Goal: Information Seeking & Learning: Find specific page/section

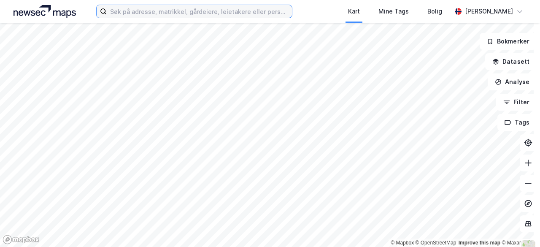
click at [220, 12] on input at bounding box center [199, 11] width 185 height 13
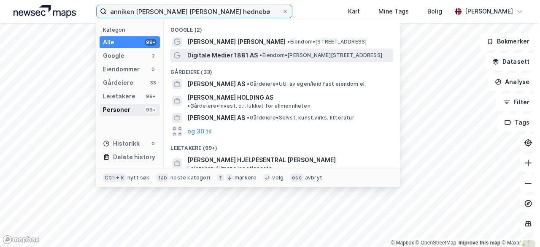
type input "anniken [PERSON_NAME] [PERSON_NAME] hødnebø"
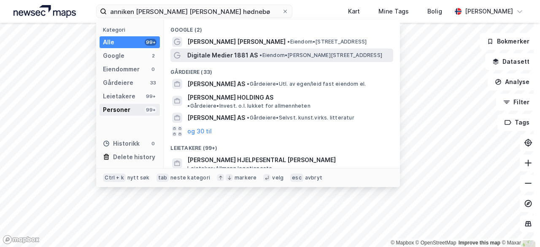
click at [127, 112] on div "Personer" at bounding box center [116, 110] width 27 height 10
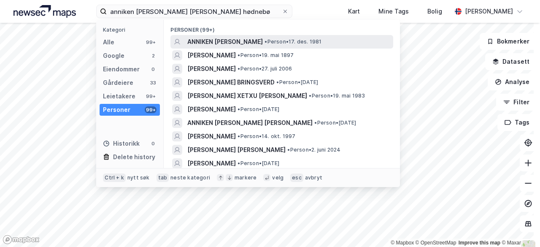
click at [242, 42] on span "ANNIKEN [PERSON_NAME]" at bounding box center [225, 42] width 76 height 10
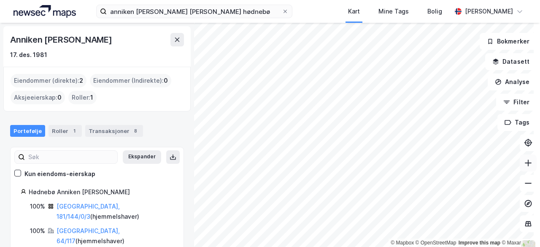
click at [525, 164] on icon at bounding box center [528, 163] width 8 height 8
click at [521, 167] on button at bounding box center [528, 162] width 17 height 17
click at [528, 165] on icon at bounding box center [528, 163] width 1 height 7
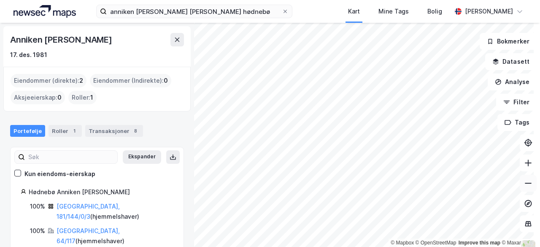
click at [524, 184] on icon at bounding box center [528, 183] width 8 height 8
click at [524, 166] on icon at bounding box center [528, 163] width 8 height 8
click at [525, 163] on icon at bounding box center [528, 162] width 7 height 1
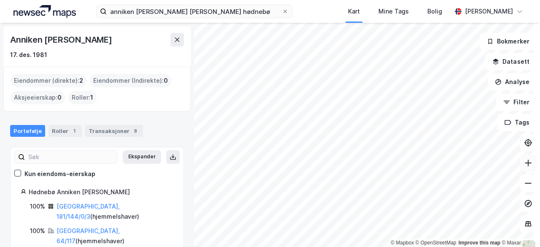
click at [525, 163] on icon at bounding box center [528, 162] width 7 height 1
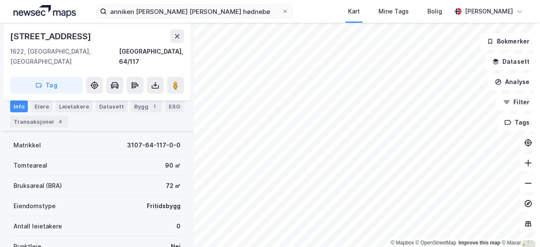
scroll to position [94, 0]
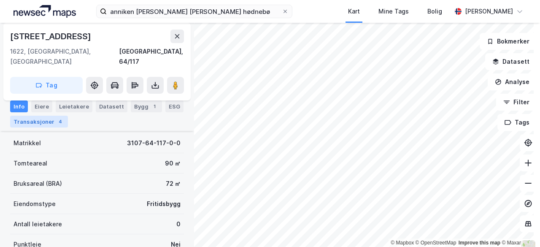
click at [39, 124] on div "Transaksjoner 4" at bounding box center [39, 122] width 58 height 12
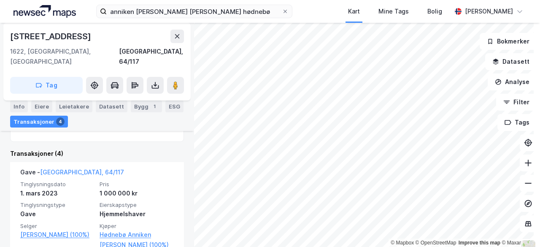
scroll to position [211, 0]
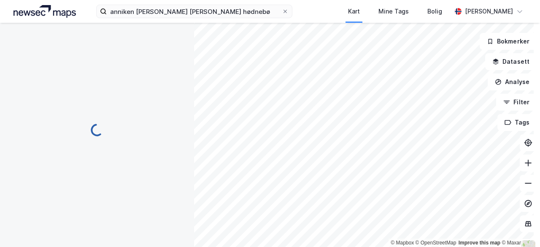
scroll to position [92, 0]
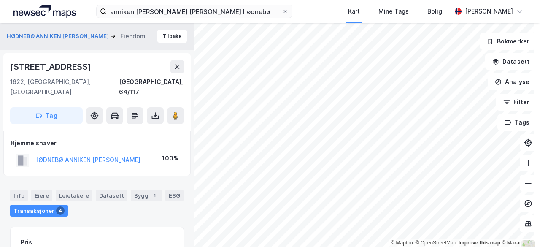
scroll to position [92, 0]
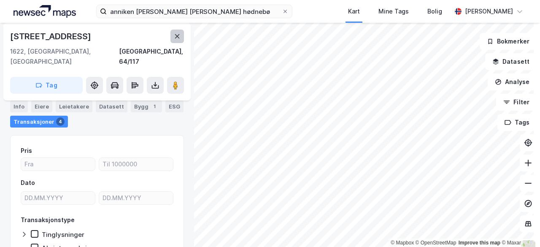
click at [172, 37] on button at bounding box center [177, 37] width 14 height 14
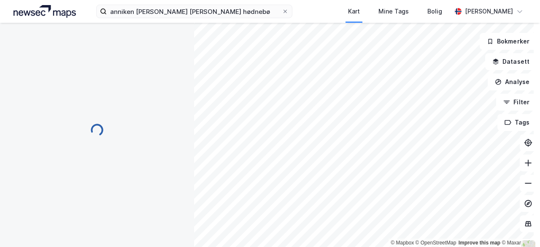
scroll to position [92, 0]
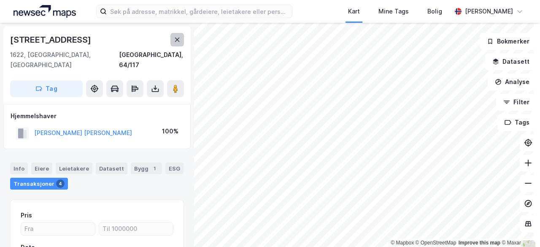
click at [177, 38] on icon at bounding box center [177, 39] width 7 height 7
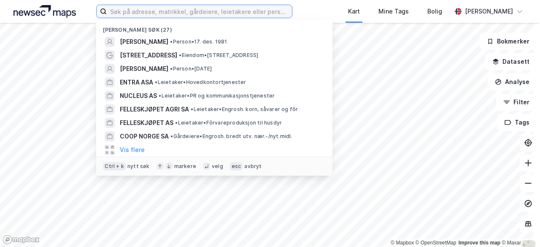
click at [188, 11] on input at bounding box center [199, 11] width 185 height 13
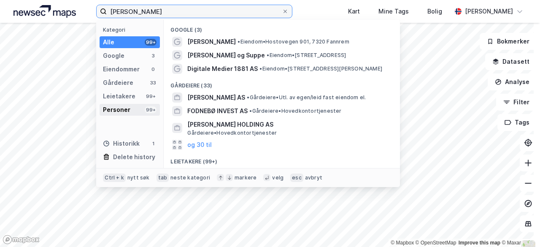
type input "anniken [PERSON_NAME]"
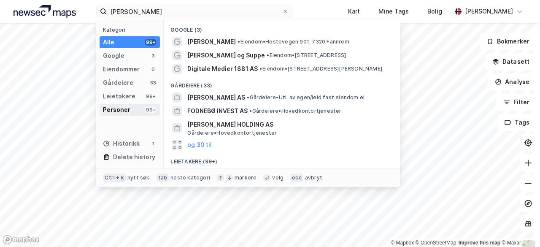
click at [124, 105] on div "Personer" at bounding box center [116, 110] width 27 height 10
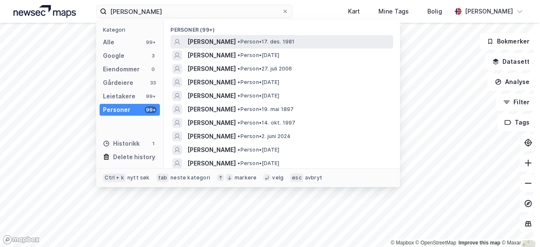
click at [234, 43] on span "ANNIKEN [PERSON_NAME]" at bounding box center [211, 42] width 49 height 10
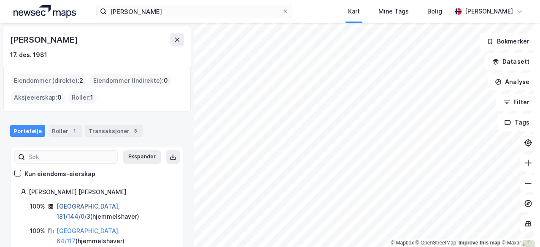
click at [78, 206] on link "[GEOGRAPHIC_DATA], 181/144/0/3" at bounding box center [88, 211] width 63 height 17
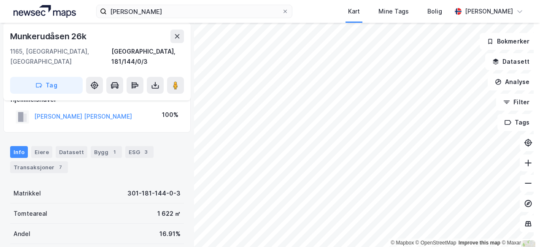
scroll to position [80, 0]
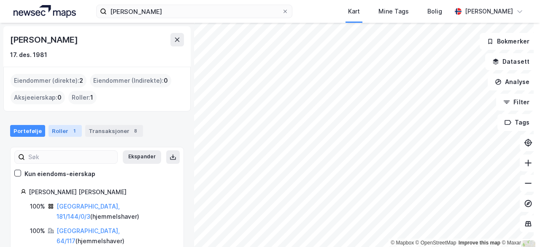
click at [63, 129] on div "Roller 1" at bounding box center [65, 131] width 33 height 12
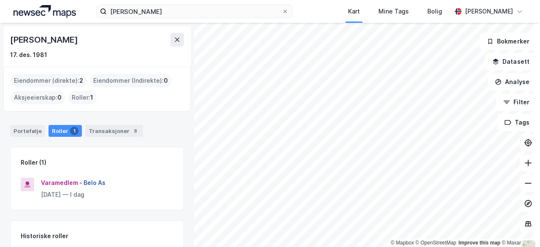
click at [0, 0] on button "Belo As" at bounding box center [0, 0] width 0 height 0
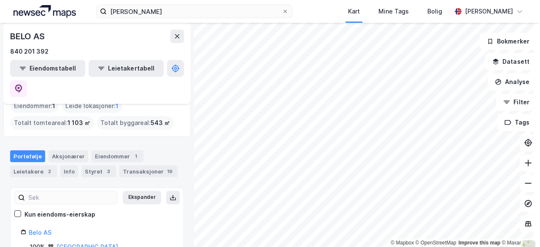
scroll to position [47, 0]
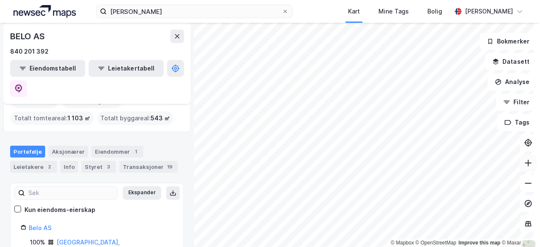
click at [524, 165] on icon at bounding box center [528, 163] width 8 height 8
click at [524, 166] on icon at bounding box center [528, 163] width 8 height 8
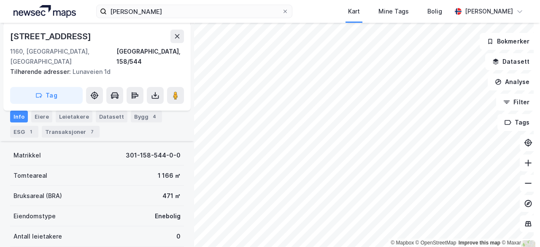
scroll to position [124, 0]
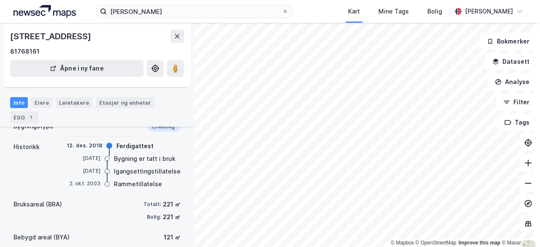
scroll to position [70, 0]
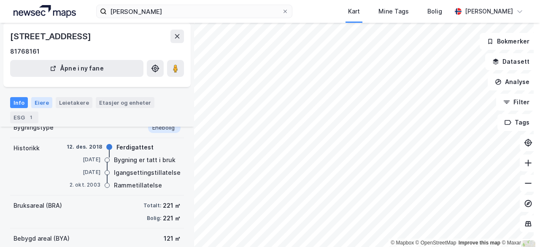
click at [47, 100] on div "Eiere" at bounding box center [41, 102] width 21 height 11
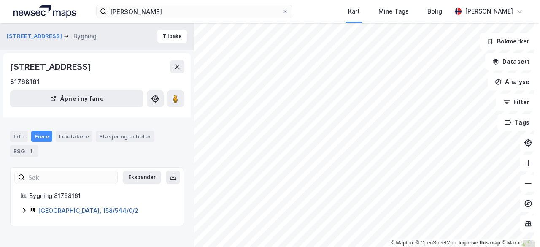
click at [58, 209] on link "Oslo, 158/544/0/2" at bounding box center [88, 210] width 100 height 7
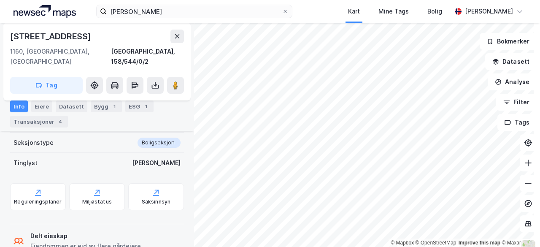
scroll to position [214, 0]
click at [176, 34] on icon at bounding box center [177, 36] width 7 height 7
